Goal: Task Accomplishment & Management: Use online tool/utility

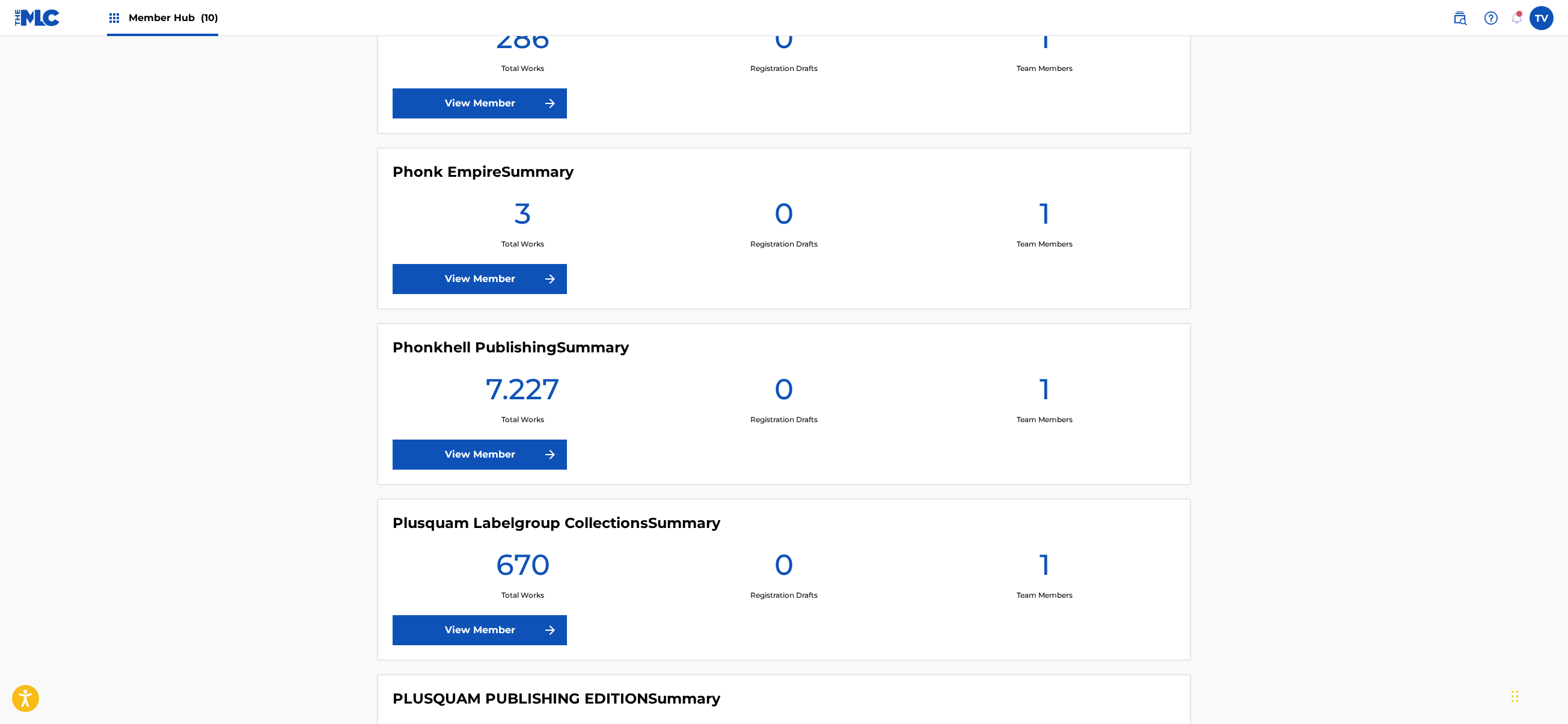
scroll to position [962, 0]
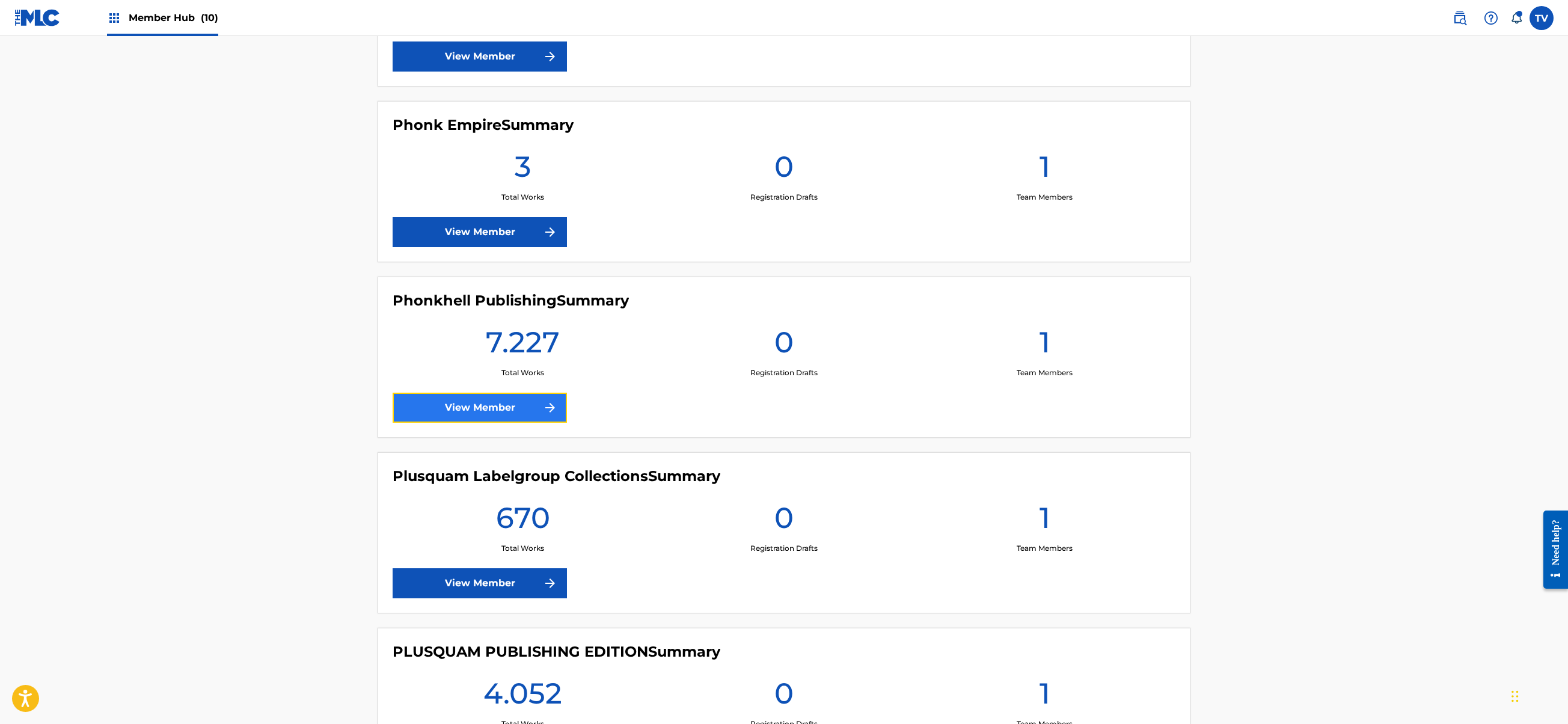
click at [489, 409] on link "View Member" at bounding box center [479, 407] width 174 height 30
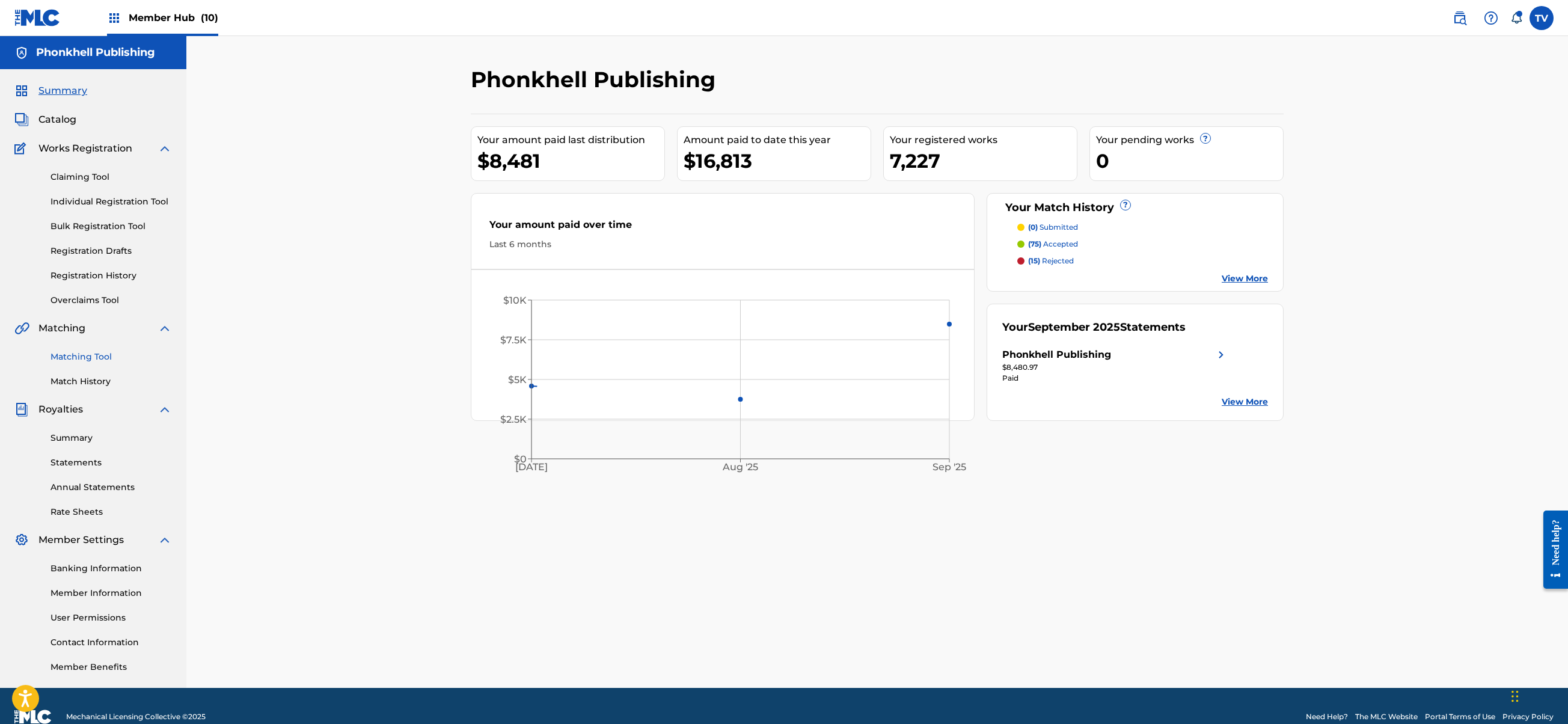
click at [106, 358] on link "Matching Tool" at bounding box center [111, 357] width 121 height 13
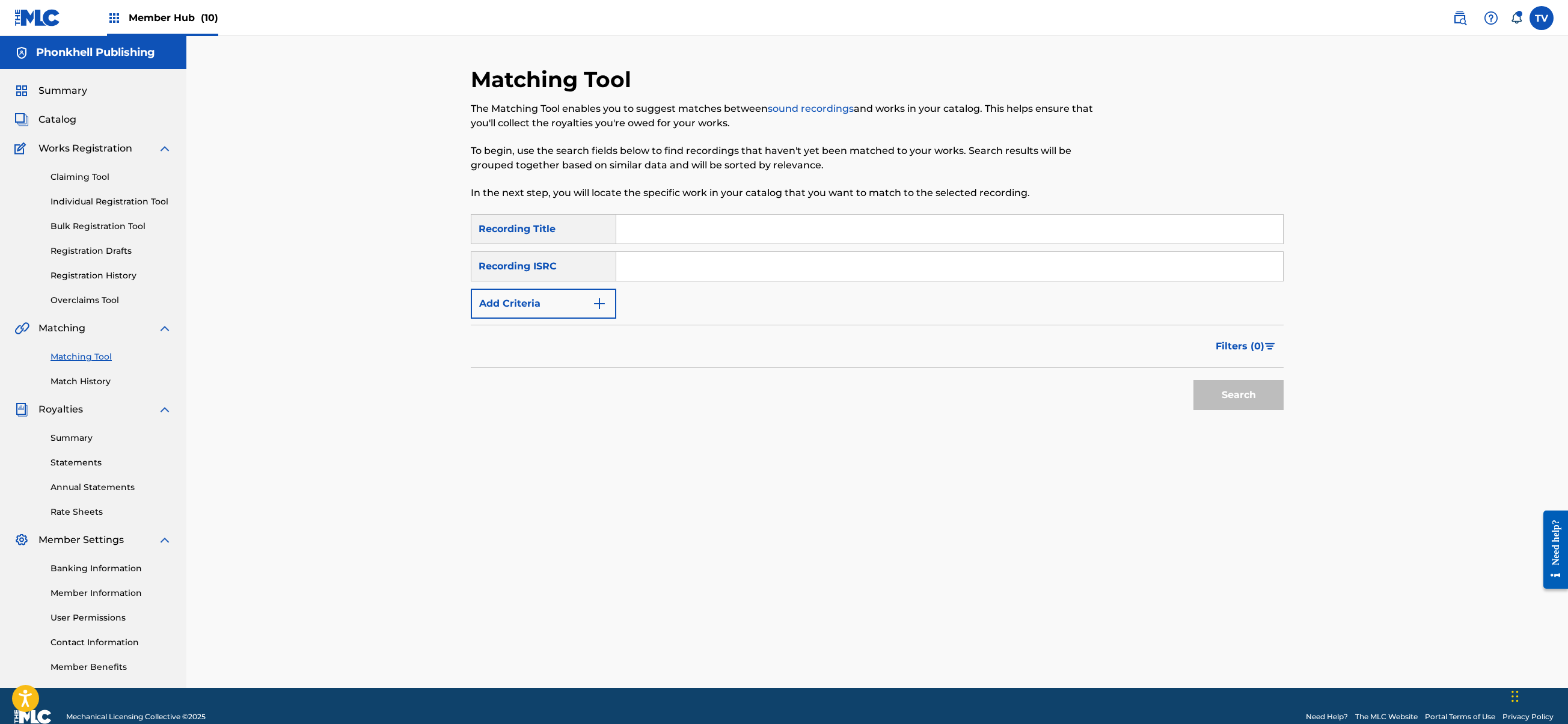
click at [646, 268] on input "Search Form" at bounding box center [949, 266] width 667 height 29
paste input "FRX282572353"
click at [1193, 380] on button "Search" at bounding box center [1238, 395] width 91 height 30
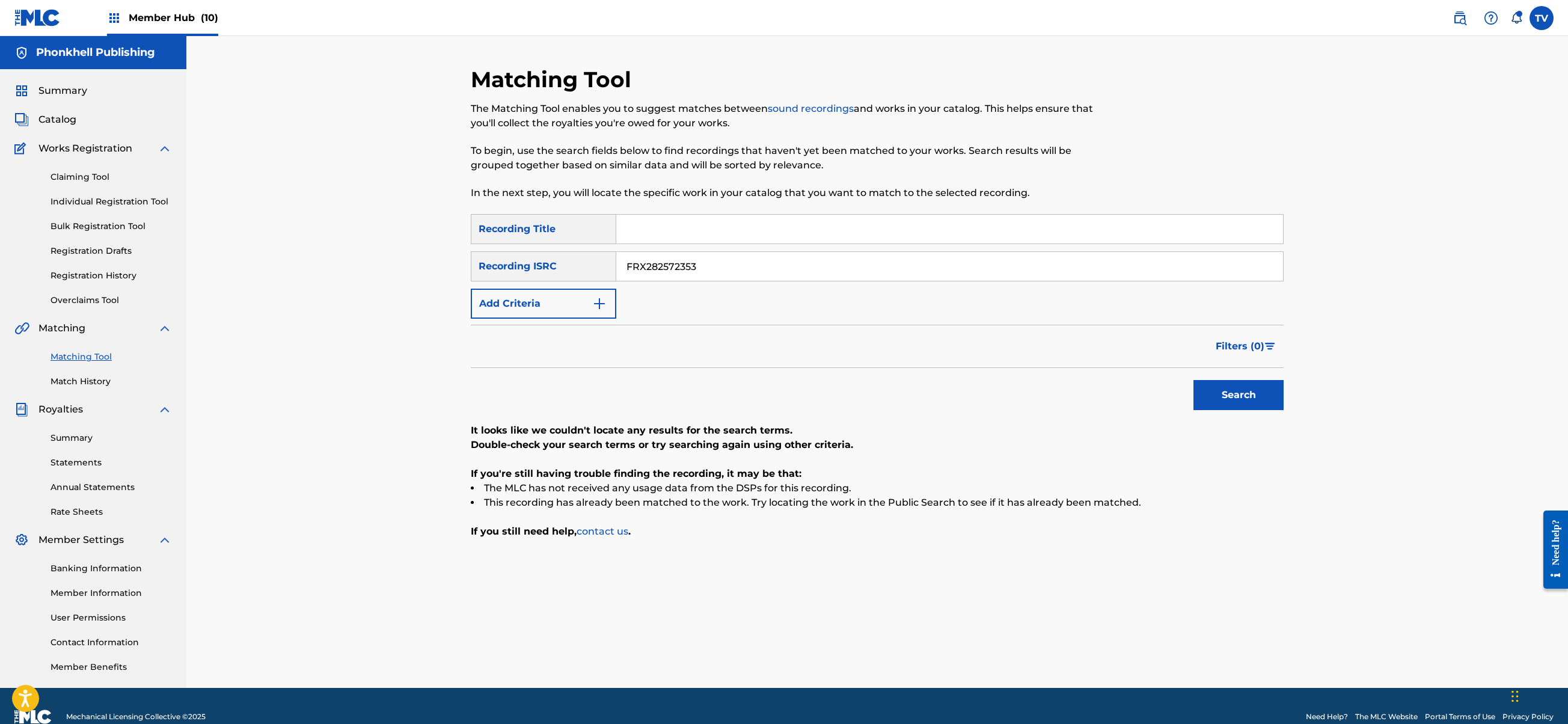
drag, startPoint x: 684, startPoint y: 258, endPoint x: 417, endPoint y: 255, distance: 267.0
click at [414, 251] on div "Matching Tool The Matching Tool enables you to suggest matches between sound re…" at bounding box center [877, 362] width 1381 height 652
paste input "4"
click at [1193, 380] on button "Search" at bounding box center [1238, 395] width 91 height 30
drag, startPoint x: 729, startPoint y: 270, endPoint x: 570, endPoint y: 316, distance: 165.5
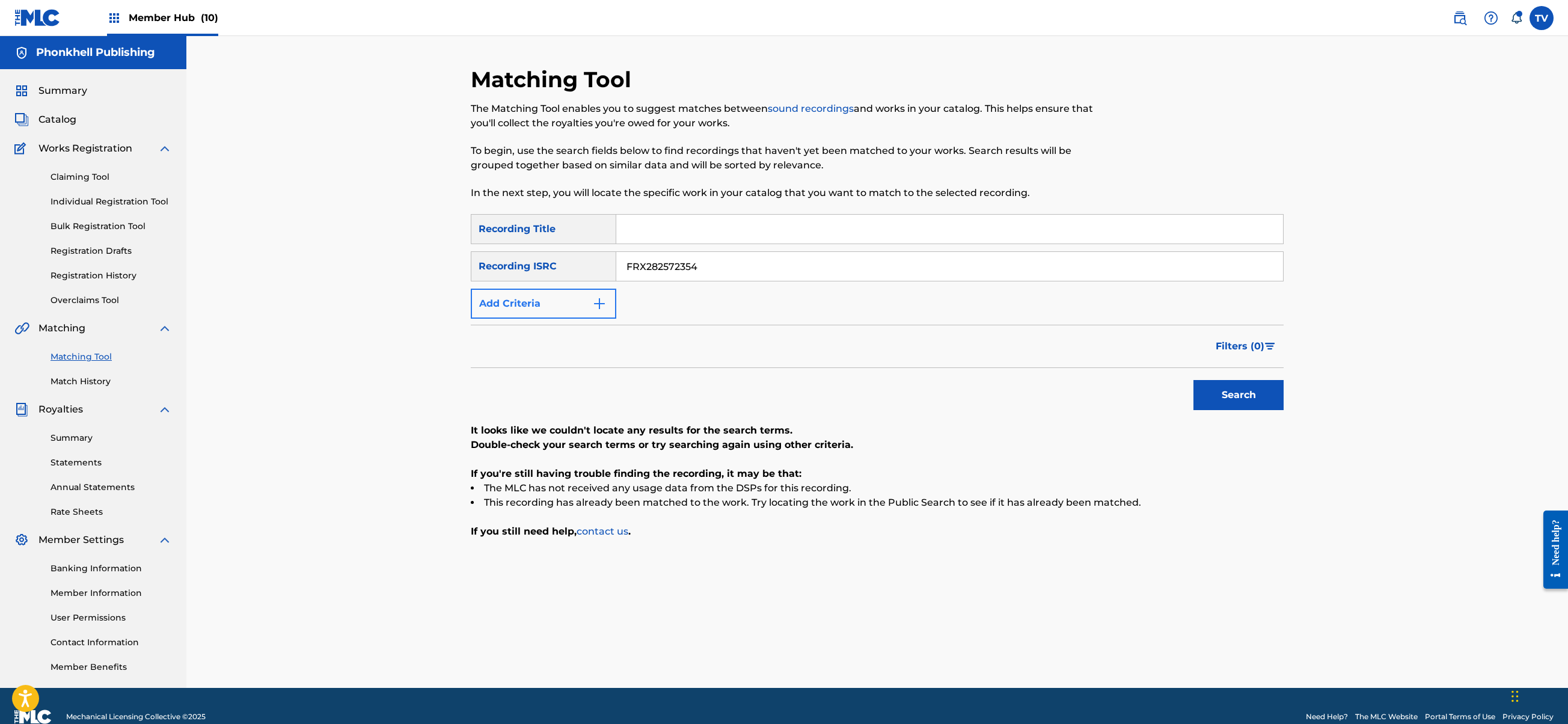
click at [554, 272] on div "SearchWithCriteria079b4df7-881f-414f-96cb-3d1de676e1d4 Recording ISRC FRX282572…" at bounding box center [877, 266] width 813 height 30
paste input "DGA07242569"
click at [1193, 380] on button "Search" at bounding box center [1238, 395] width 91 height 30
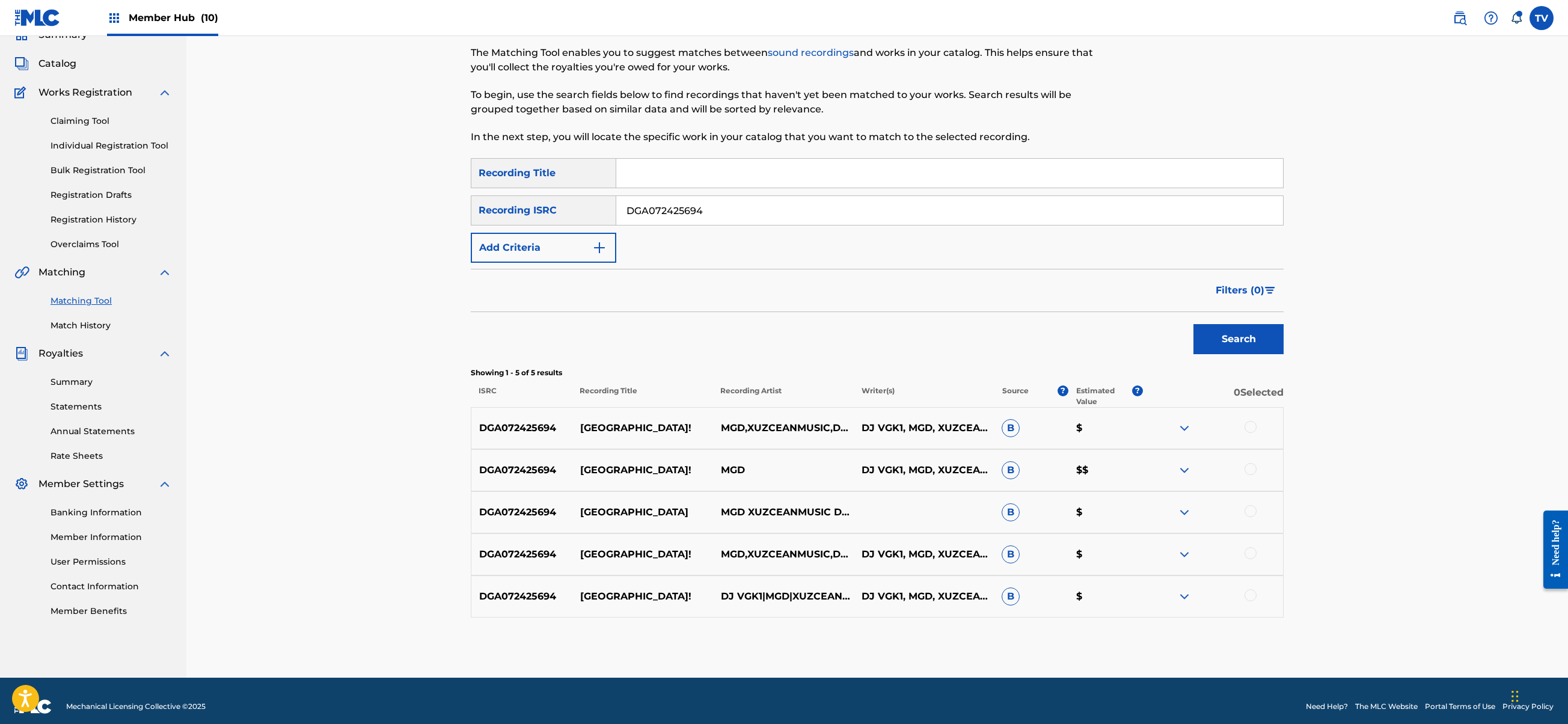
scroll to position [68, 0]
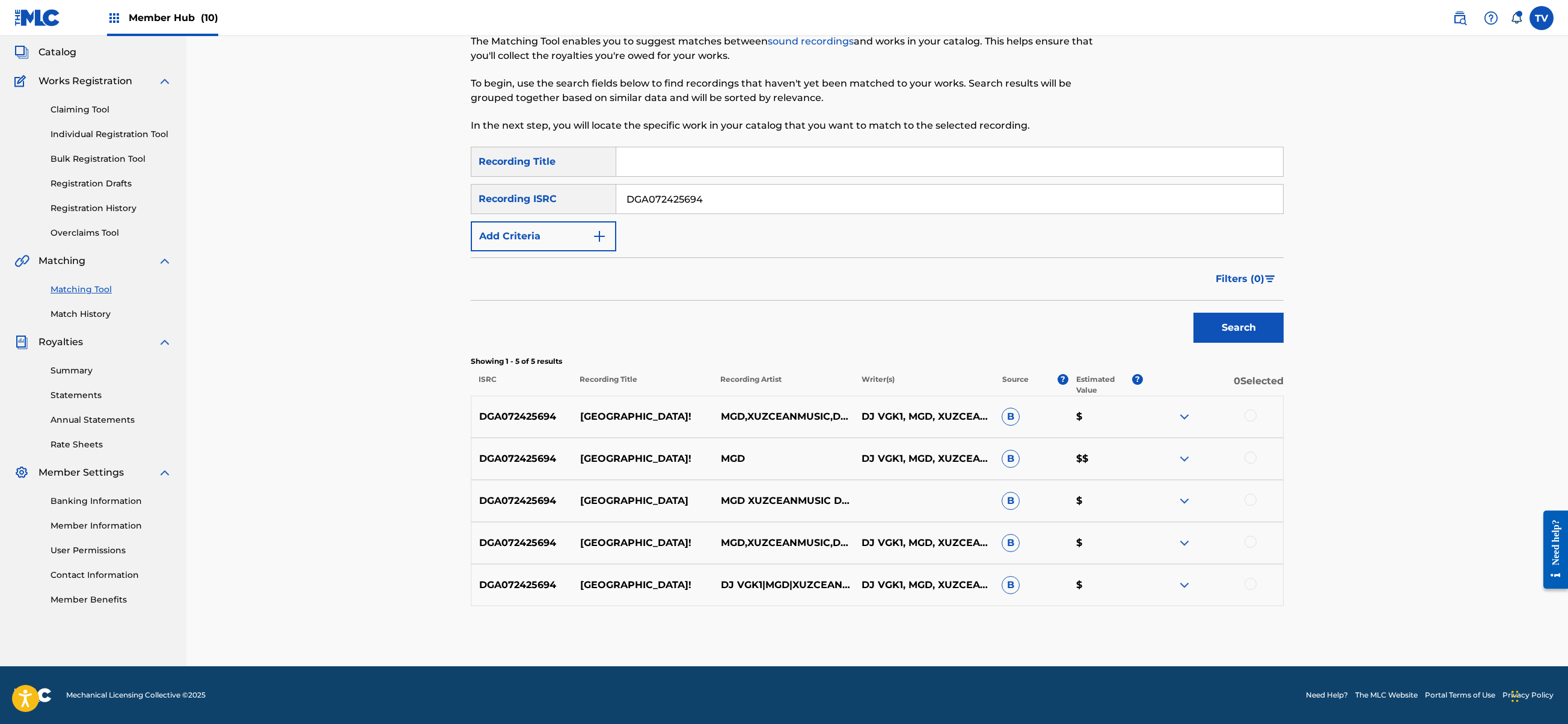
drag, startPoint x: 722, startPoint y: 207, endPoint x: 520, endPoint y: 207, distance: 202.0
click at [520, 207] on div "SearchWithCriteria079b4df7-881f-414f-96cb-3d1de676e1d4 Recording ISRC DGA072425…" at bounding box center [877, 199] width 813 height 30
paste input "52527396"
click at [1193, 313] on button "Search" at bounding box center [1238, 328] width 91 height 30
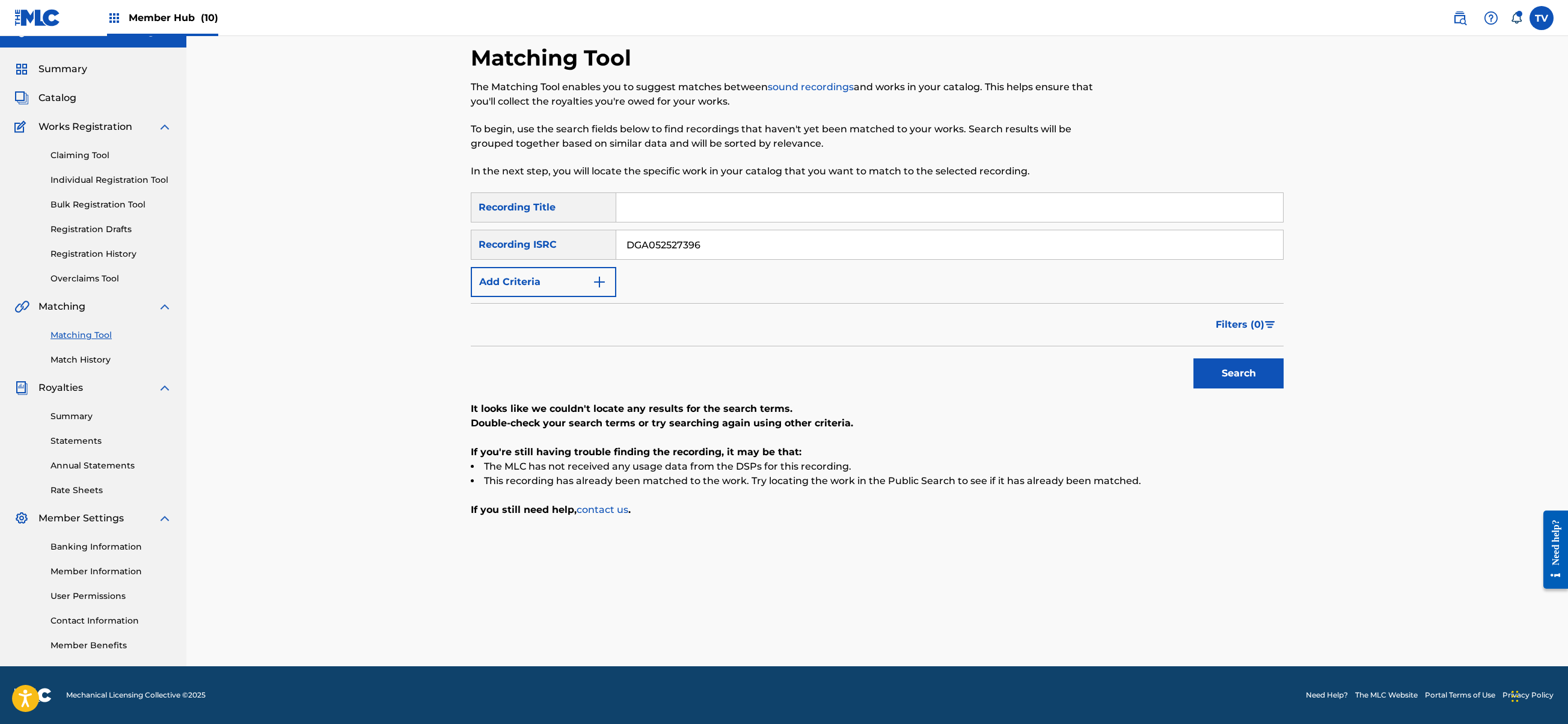
drag, startPoint x: 722, startPoint y: 248, endPoint x: 431, endPoint y: 253, distance: 291.0
click at [431, 253] on div "Matching Tool The Matching Tool enables you to suggest matches between sound re…" at bounding box center [877, 340] width 1381 height 652
paste input "FRX452515093"
type input "FRX452515093"
click at [1193, 358] on button "Search" at bounding box center [1238, 373] width 91 height 30
